Goal: Communication & Community: Participate in discussion

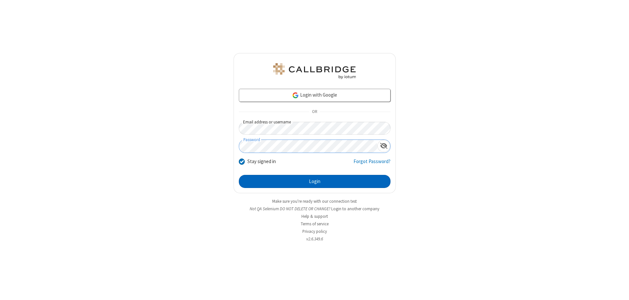
click at [315, 182] on button "Login" at bounding box center [315, 181] width 152 height 13
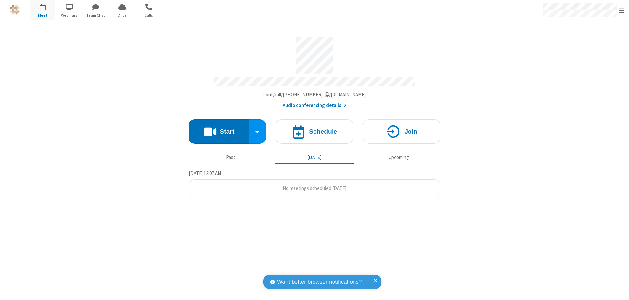
click at [219, 129] on button "Start" at bounding box center [219, 131] width 61 height 25
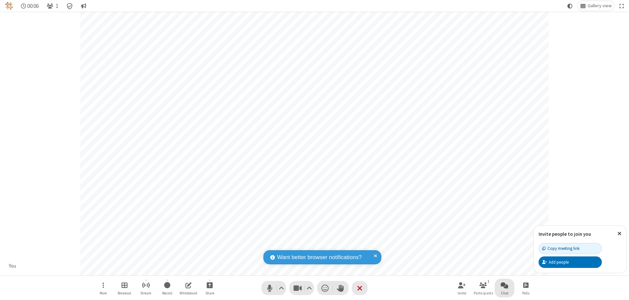
click at [505, 285] on span "Open chat" at bounding box center [505, 285] width 8 height 8
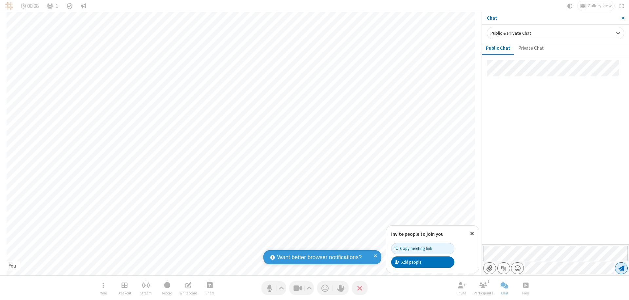
click at [622, 268] on span "Send message" at bounding box center [622, 268] width 6 height 7
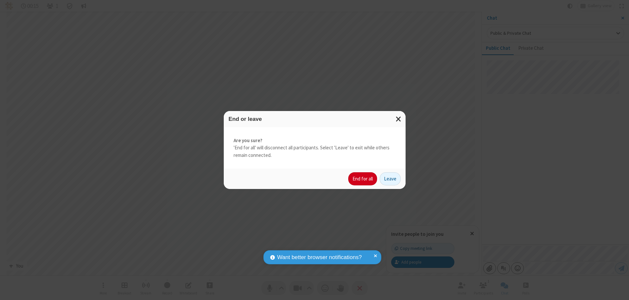
click at [363, 179] on button "End for all" at bounding box center [362, 178] width 29 height 13
